Goal: Task Accomplishment & Management: Use online tool/utility

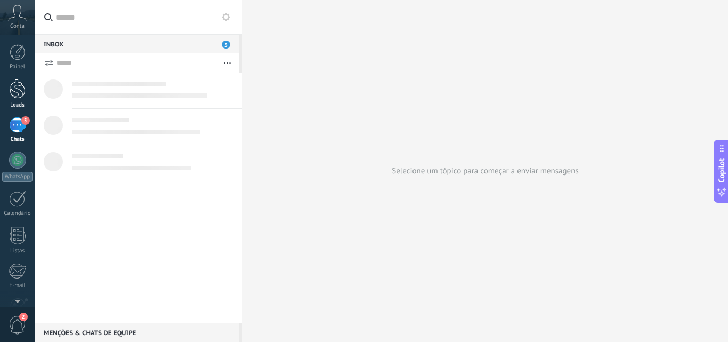
click at [21, 89] on div at bounding box center [18, 89] width 16 height 20
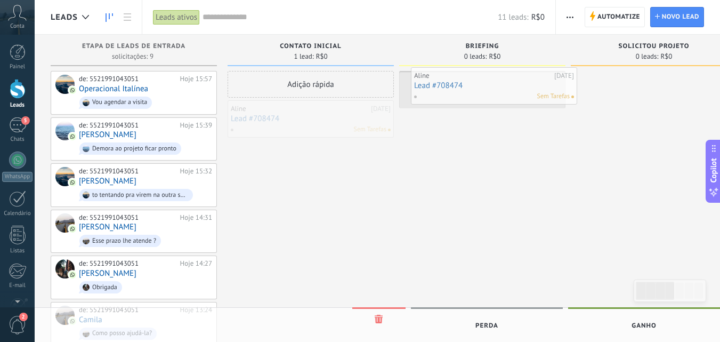
drag, startPoint x: 304, startPoint y: 123, endPoint x: 488, endPoint y: 90, distance: 186.4
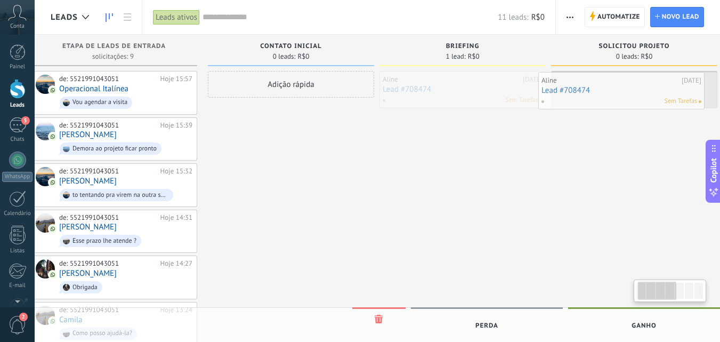
drag, startPoint x: 493, startPoint y: 95, endPoint x: 640, endPoint y: 96, distance: 147.2
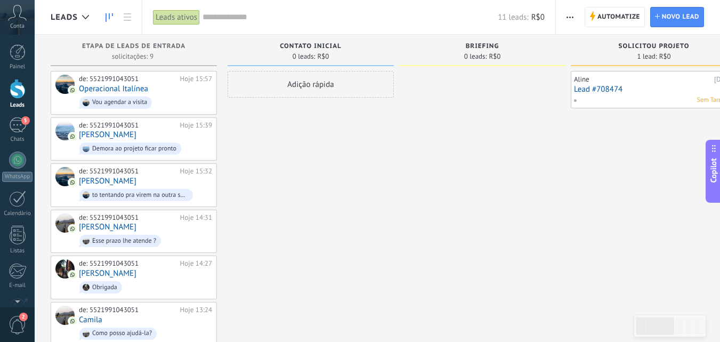
drag, startPoint x: 156, startPoint y: 270, endPoint x: 363, endPoint y: 251, distance: 207.7
click at [363, 251] on div "Adição rápida" at bounding box center [311, 277] width 166 height 413
